Goal: Task Accomplishment & Management: Use online tool/utility

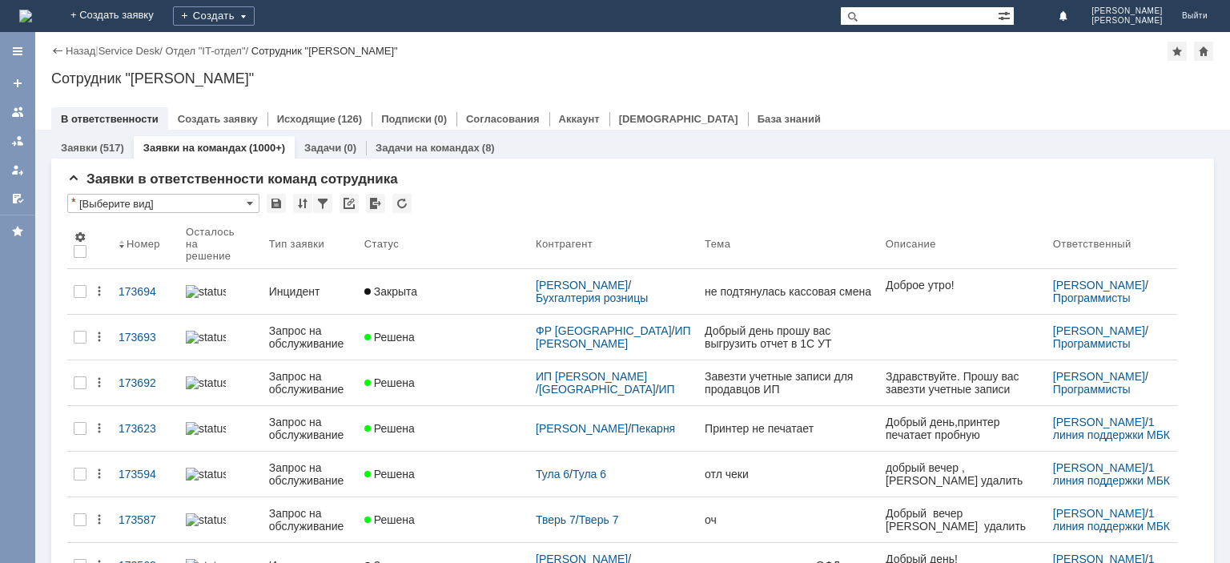
click at [899, 18] on input "text" at bounding box center [919, 15] width 158 height 19
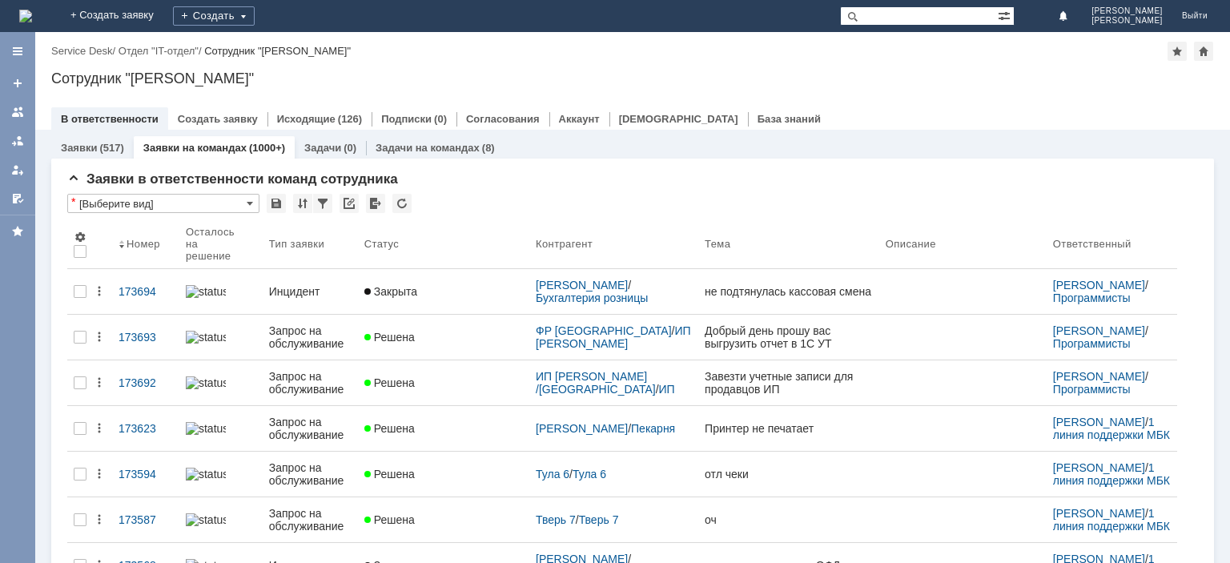
click at [928, 14] on input "text" at bounding box center [919, 15] width 158 height 19
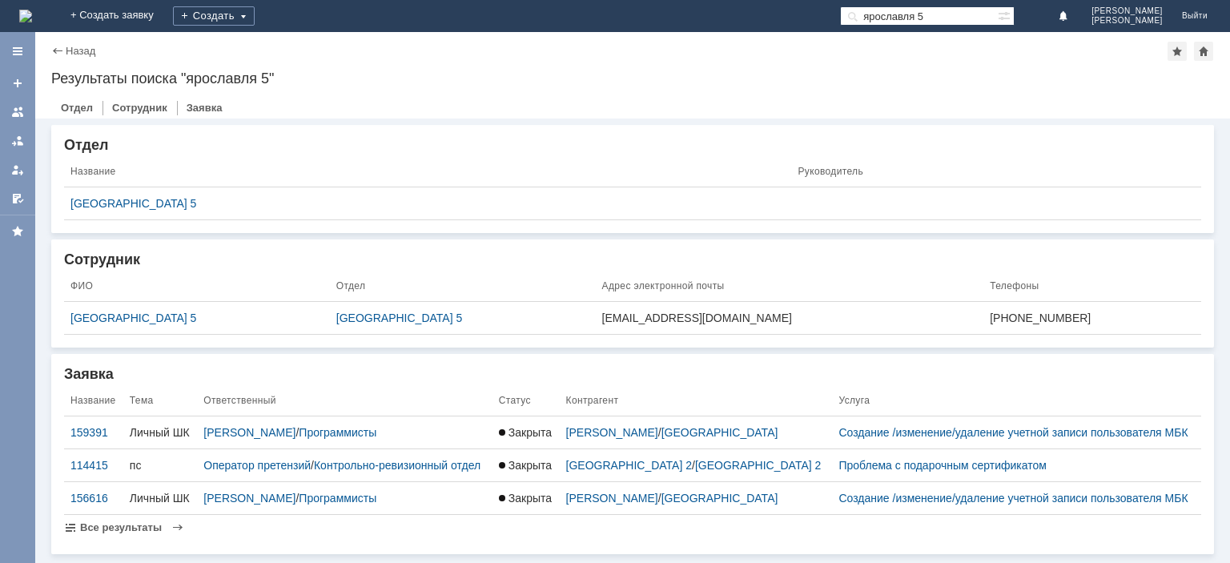
click at [932, 16] on input "ярославля 5" at bounding box center [919, 15] width 158 height 19
click at [934, 18] on input "ярославля 5" at bounding box center [919, 15] width 158 height 19
type input "ярославль 5"
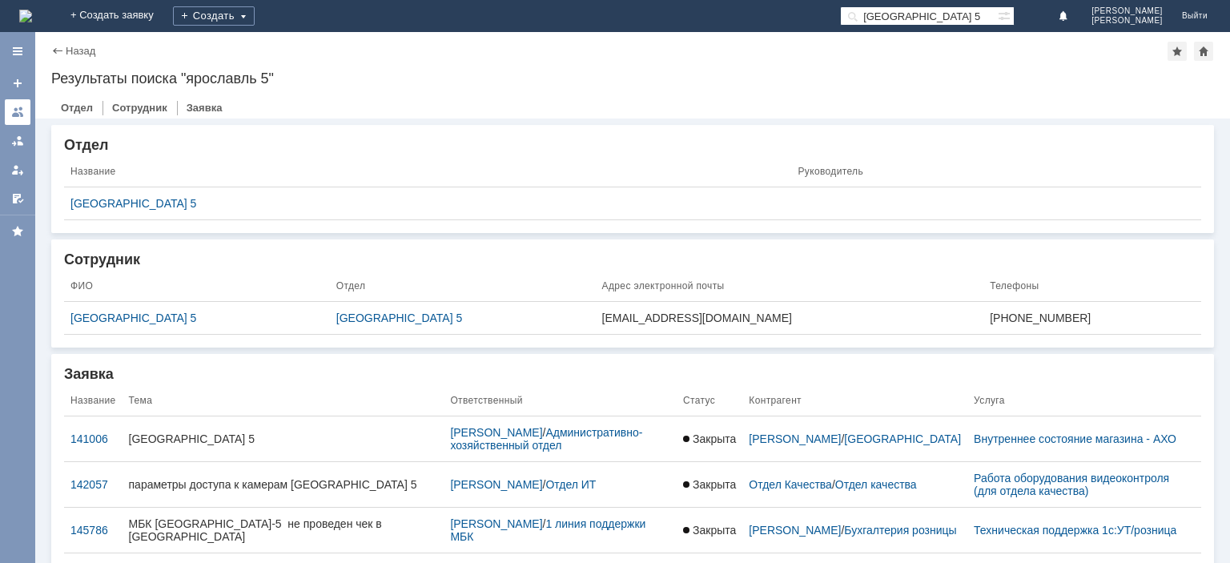
click at [10, 109] on link at bounding box center [18, 112] width 26 height 26
